Goal: Information Seeking & Learning: Find specific fact

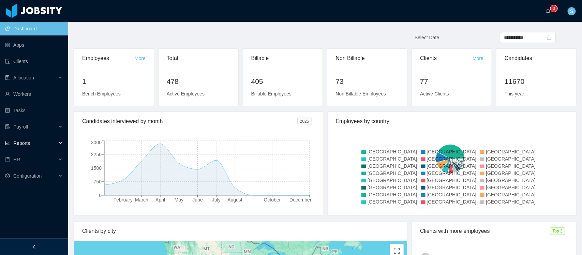
click at [33, 141] on div "Reports" at bounding box center [34, 143] width 68 height 14
click at [31, 158] on link "End Of Month" at bounding box center [36, 160] width 53 height 14
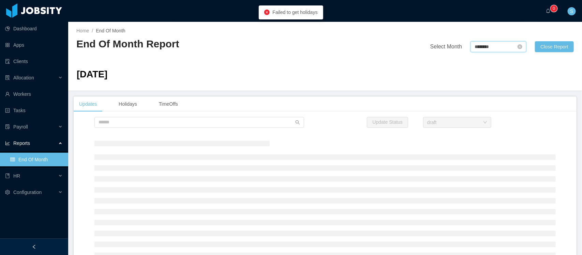
click at [481, 44] on input "********" at bounding box center [499, 46] width 56 height 11
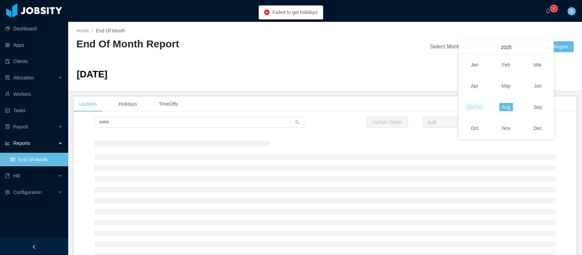
click at [478, 103] on link "[DATE]" at bounding box center [475, 107] width 20 height 8
type input "********"
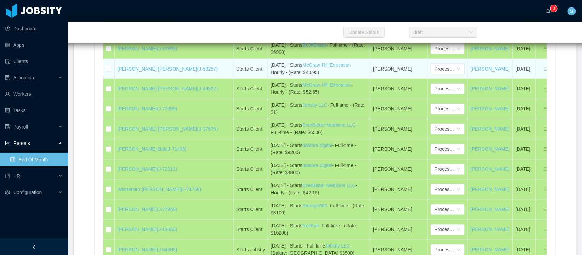
scroll to position [2869, 0]
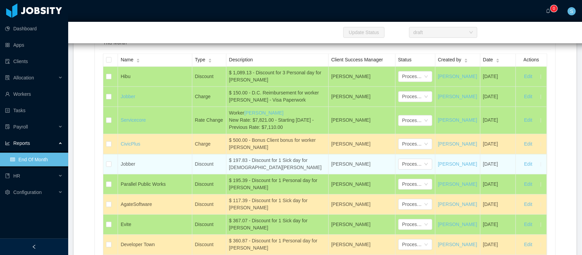
click at [246, 172] on div "$ 197.83 - Discount for 1 Sick day for [DEMOGRAPHIC_DATA][PERSON_NAME]" at bounding box center [277, 164] width 97 height 14
copy div "$ 197.83 - Discount for 1 Sick day for [DEMOGRAPHIC_DATA][PERSON_NAME]"
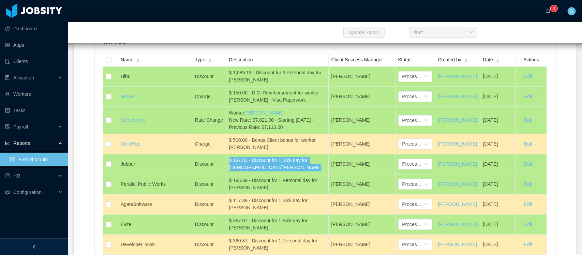
scroll to position [3253, 0]
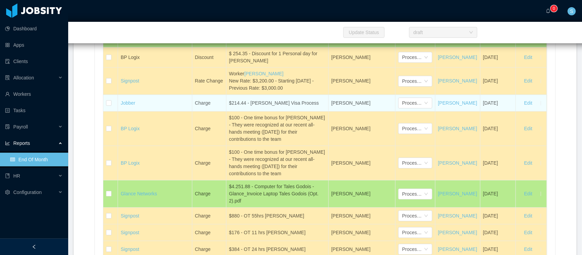
click at [260, 112] on td "$214.44 - [PERSON_NAME] Visa Process" at bounding box center [277, 103] width 102 height 17
click at [268, 107] on div "$214.44 - [PERSON_NAME] Visa Process" at bounding box center [277, 103] width 97 height 7
copy div "$214.44 - [PERSON_NAME] Visa Process"
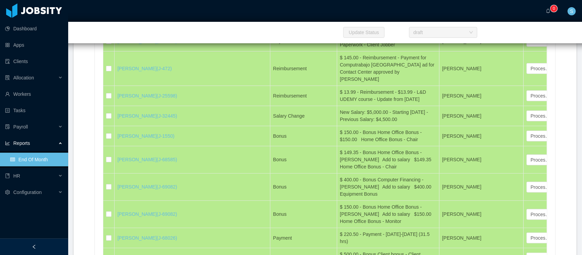
scroll to position [2869, 0]
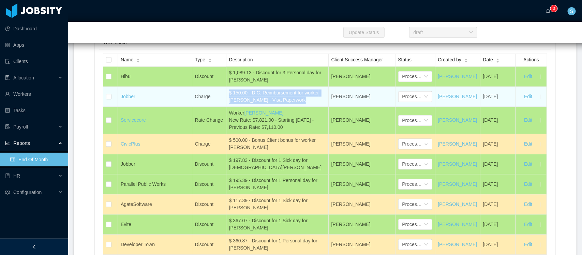
drag, startPoint x: 294, startPoint y: 129, endPoint x: 227, endPoint y: 123, distance: 67.4
click at [229, 104] on div "$ 150.00 - D.C. Reimbursement for worker [PERSON_NAME] - Visa Paperwork" at bounding box center [277, 97] width 97 height 14
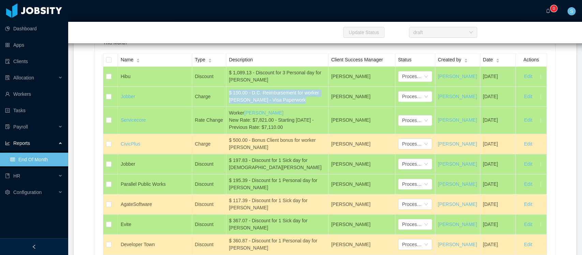
copy div "$ 150.00 - D.C. Reimbursement for worker [PERSON_NAME] - Visa Paperwork"
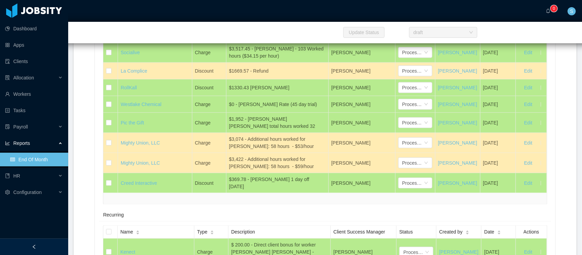
scroll to position [3719, 0]
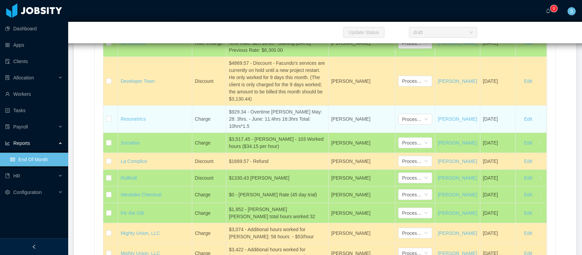
click at [270, 129] on div "$929.34 - Overtime [PERSON_NAME] May: 28: 3hrs. - June: 11:4hrs 16:3hrs Total: …" at bounding box center [277, 118] width 97 height 21
copy div "$929.34 - Overtime [PERSON_NAME] May: 28: 3hrs. - June: 11:4hrs 16:3hrs Total: …"
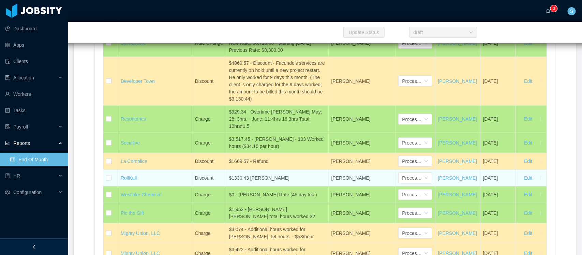
click at [256, 182] on div "$1330.43 [PERSON_NAME]" at bounding box center [277, 178] width 97 height 7
copy div "$1330.43 [PERSON_NAME]"
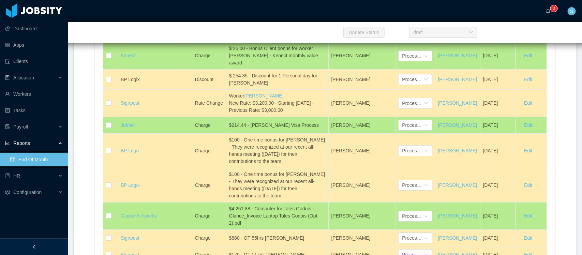
scroll to position [3366, 0]
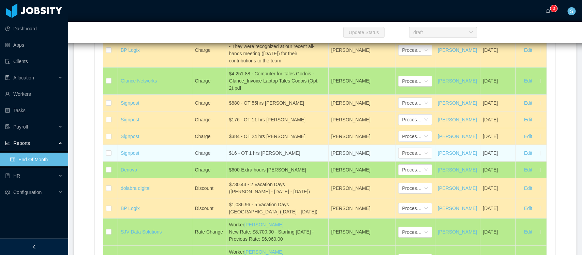
drag, startPoint x: 227, startPoint y: 125, endPoint x: 293, endPoint y: 181, distance: 87.1
click at [293, 181] on tbody "Hibu Discount $ 1,089.13 - Discount for 3 Personal day for [PERSON_NAME] [PERSO…" at bounding box center [324, 103] width 443 height 1067
click at [293, 157] on div "$16 - OT 1 hrs [PERSON_NAME]" at bounding box center [277, 153] width 97 height 7
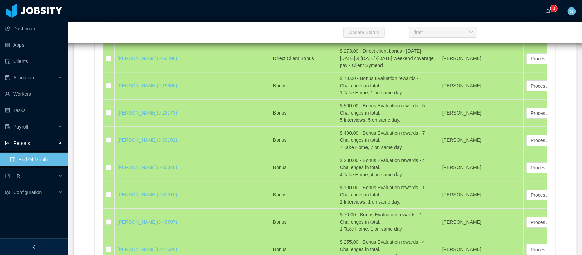
scroll to position [3136, 0]
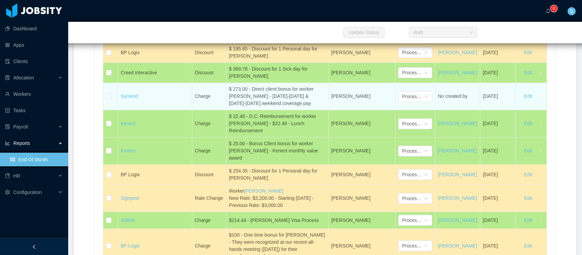
click at [269, 107] on div "$ 273.00 - Direct client bonus for worker [PERSON_NAME] - [DATE]-[DATE] & [DATE…" at bounding box center [277, 96] width 97 height 21
copy div "$ 273.00 - Direct client bonus for worker [PERSON_NAME] - [DATE]-[DATE] & [DATE…"
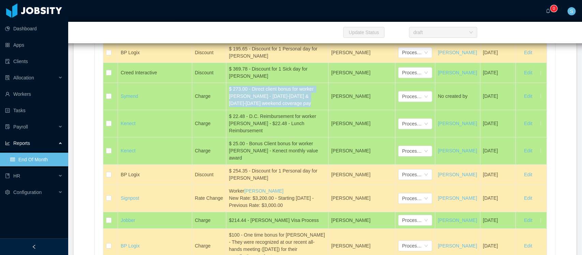
copy div "$ 273.00 - Direct client bonus for worker [PERSON_NAME] - [DATE]-[DATE] & [DATE…"
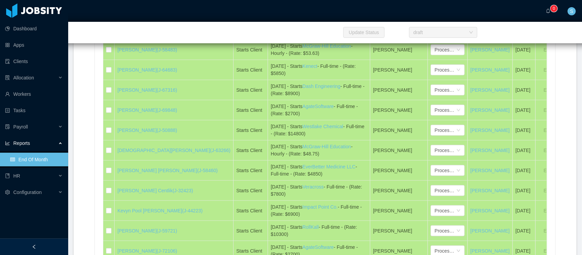
scroll to position [3790, 0]
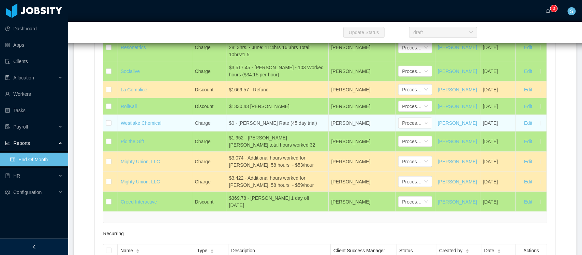
click at [292, 127] on div "$0 - [PERSON_NAME] Rate (45 day trial)" at bounding box center [277, 123] width 97 height 7
copy div "$0 - [PERSON_NAME] Rate (45 day trial)"
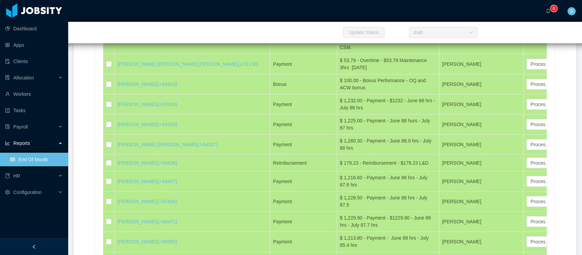
scroll to position [160, 0]
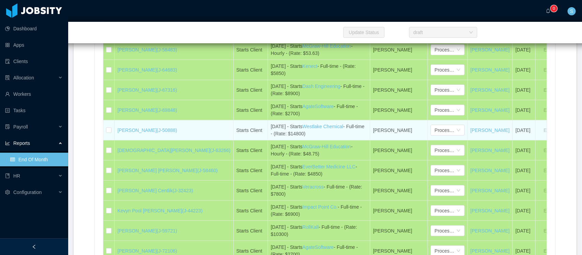
click at [234, 131] on td "Starts Client" at bounding box center [251, 130] width 34 height 20
drag, startPoint x: 277, startPoint y: 133, endPoint x: 117, endPoint y: 129, distance: 159.7
click at [117, 129] on tr "[PERSON_NAME] (J-50888) Starts Client [DATE] - Starts Westlake Chemical - Full-…" at bounding box center [334, 130] width 463 height 20
click at [193, 129] on td "[PERSON_NAME] (J-50888)" at bounding box center [174, 130] width 119 height 20
drag, startPoint x: 193, startPoint y: 130, endPoint x: 118, endPoint y: 129, distance: 74.7
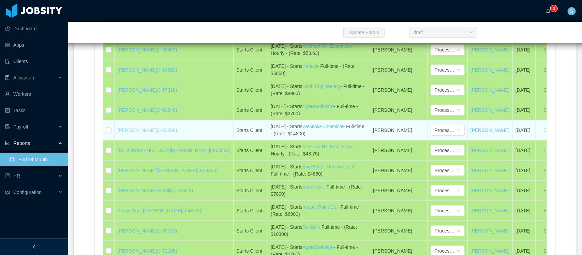
click at [118, 129] on td "[PERSON_NAME] (J-50888)" at bounding box center [174, 130] width 119 height 20
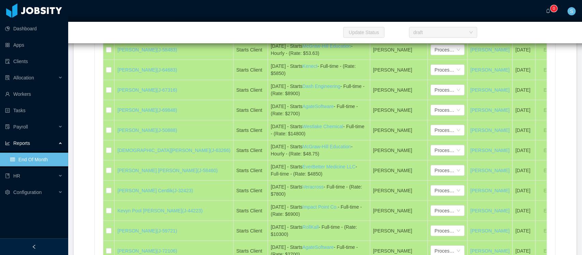
copy link "[PERSON_NAME] (J-50888)"
